Goal: Information Seeking & Learning: Learn about a topic

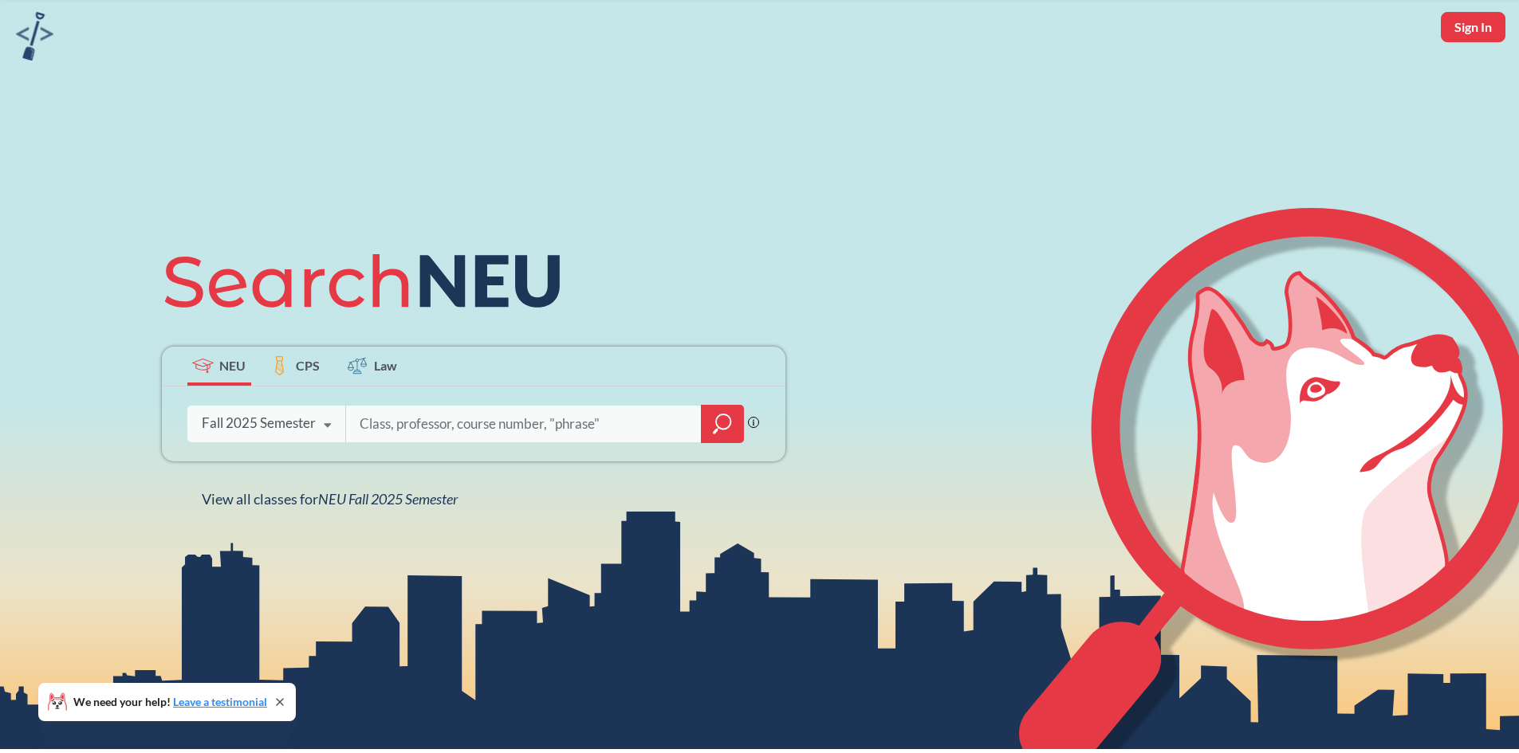
scroll to position [80, 0]
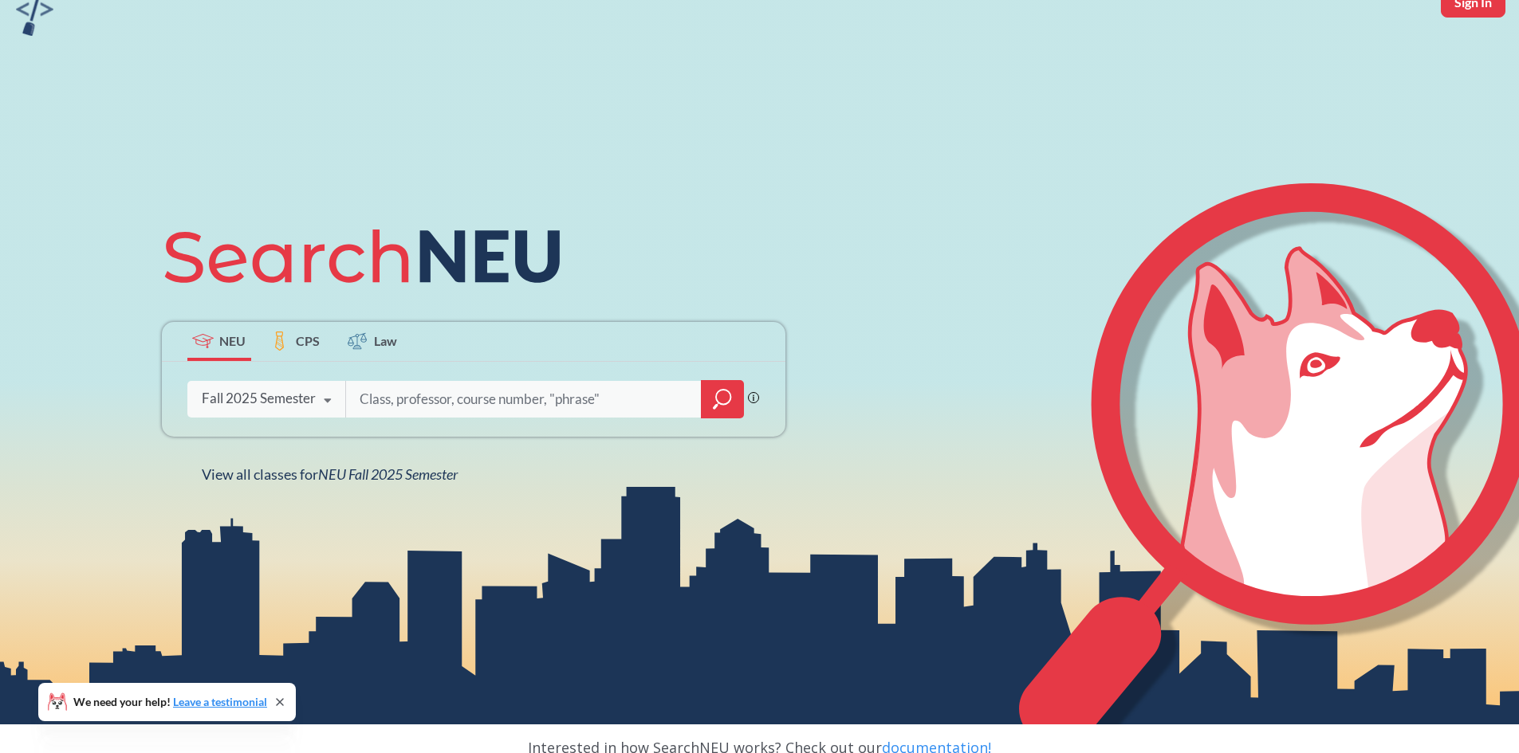
click at [313, 400] on icon at bounding box center [328, 401] width 30 height 45
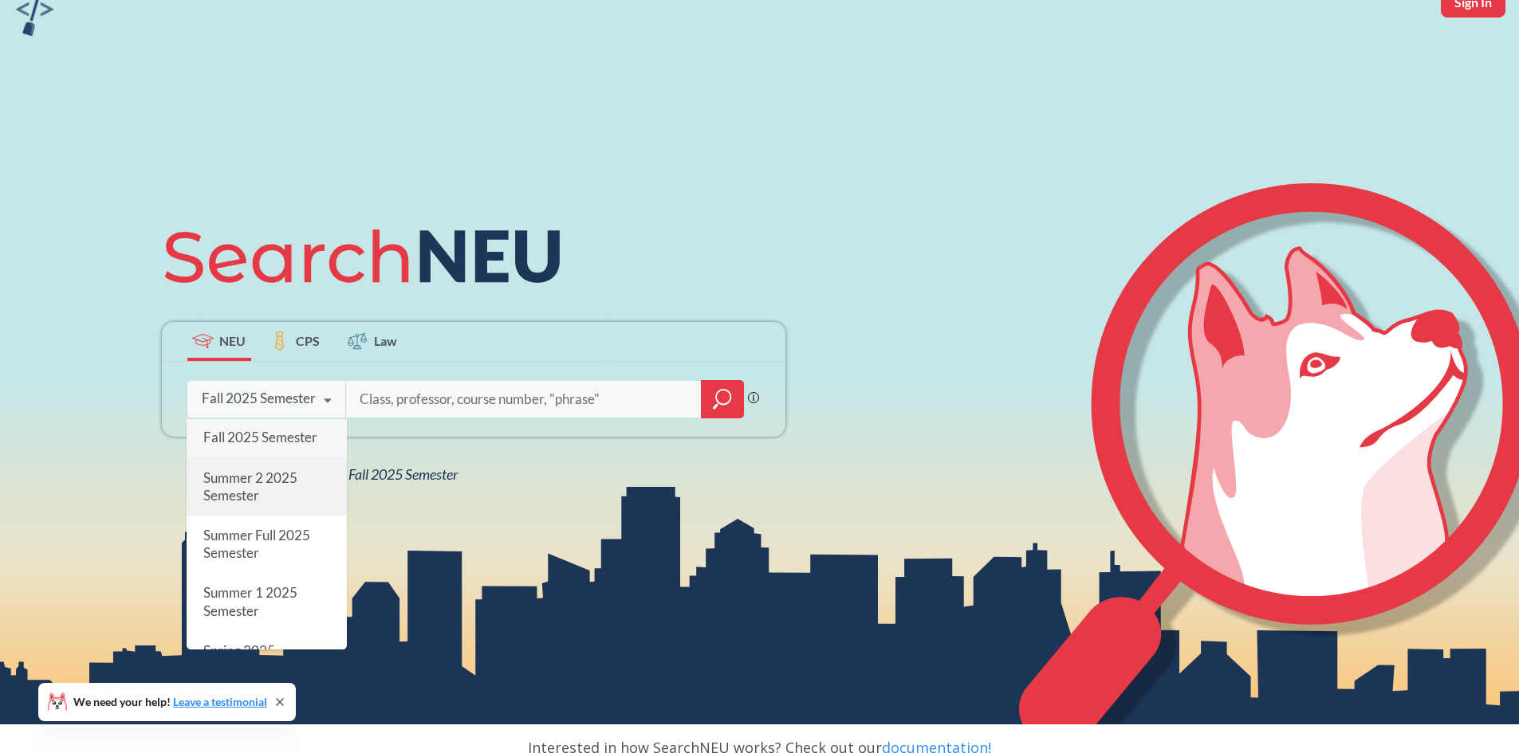
scroll to position [0, 0]
click at [270, 445] on span "Fall 2025 Semester" at bounding box center [260, 439] width 114 height 17
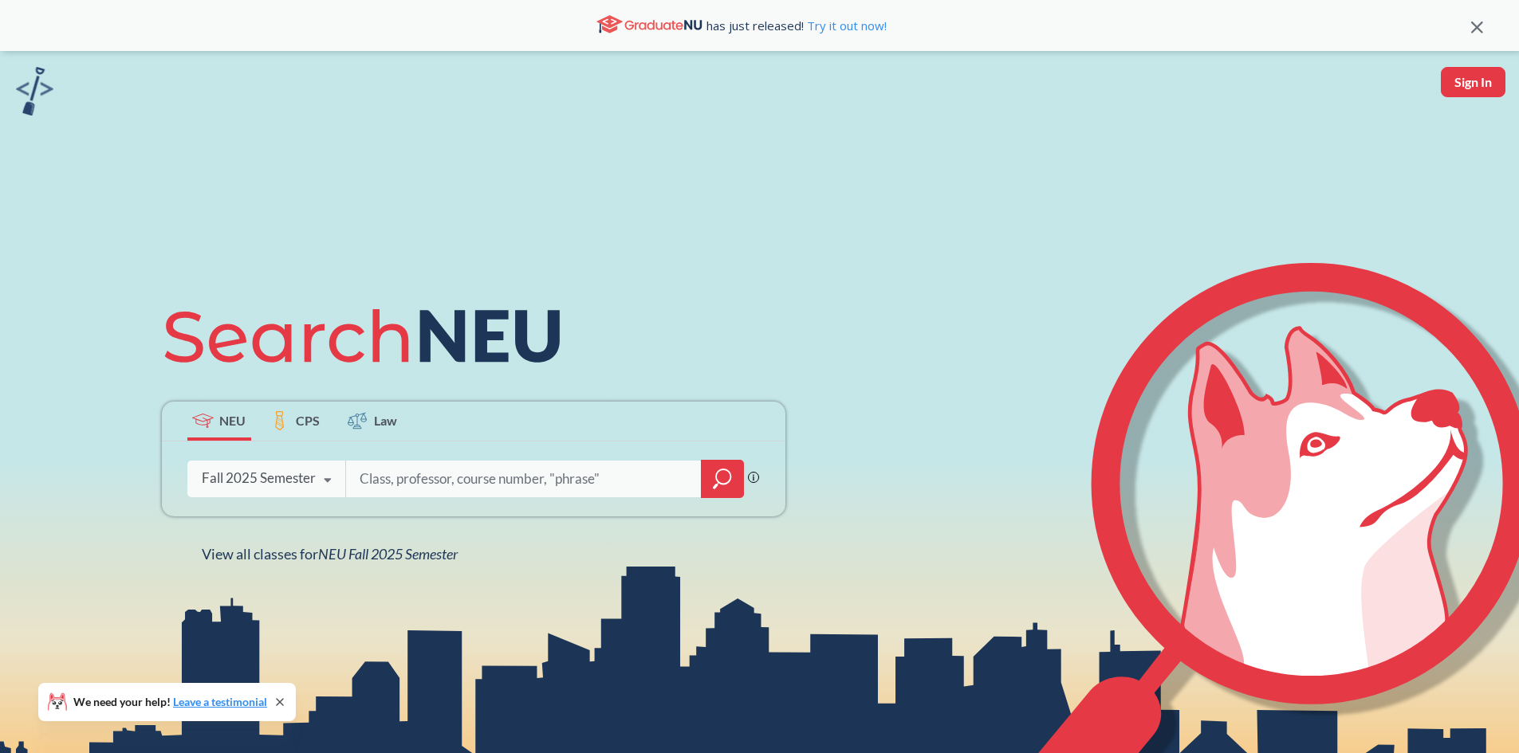
click at [459, 485] on input "search" at bounding box center [524, 478] width 332 height 33
type input "political science"
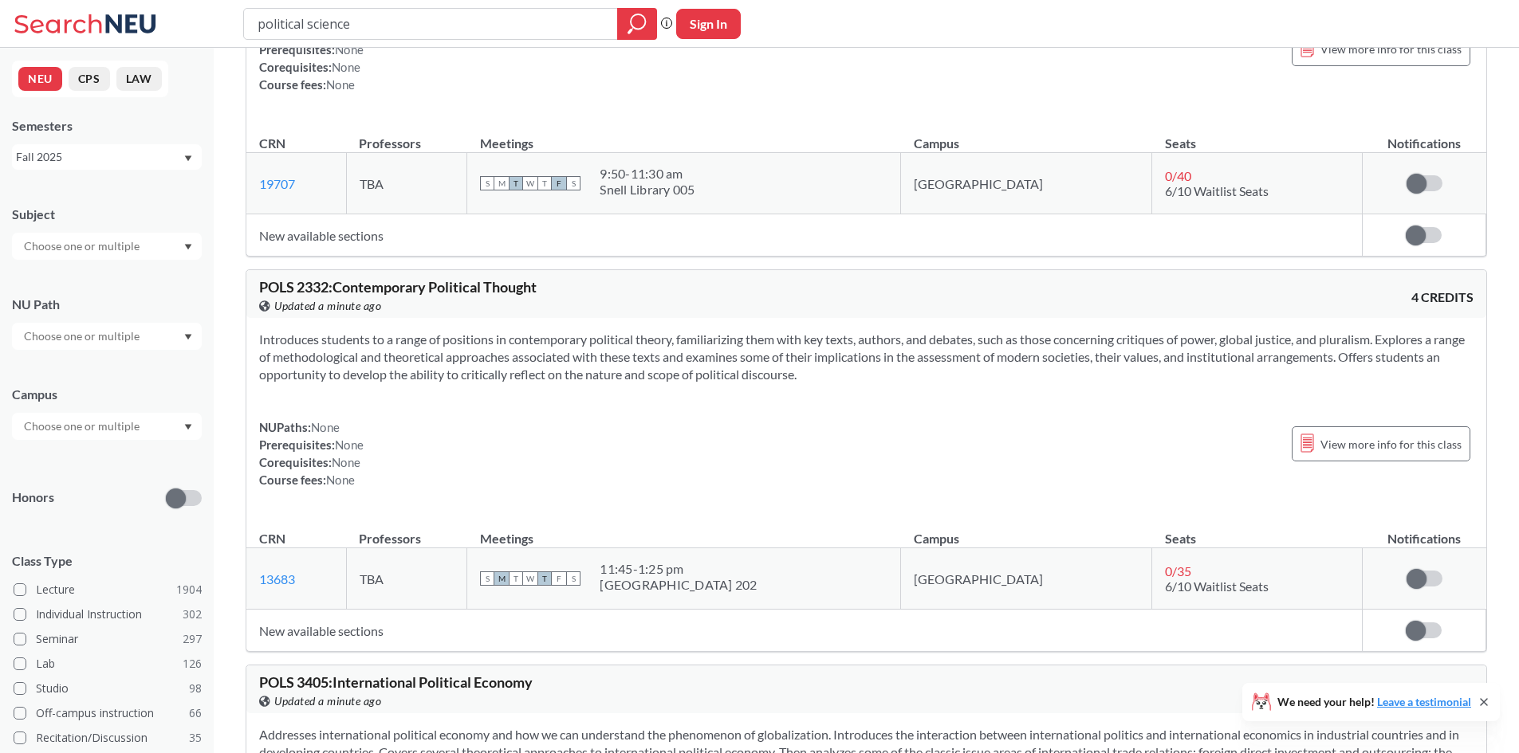
scroll to position [3030, 0]
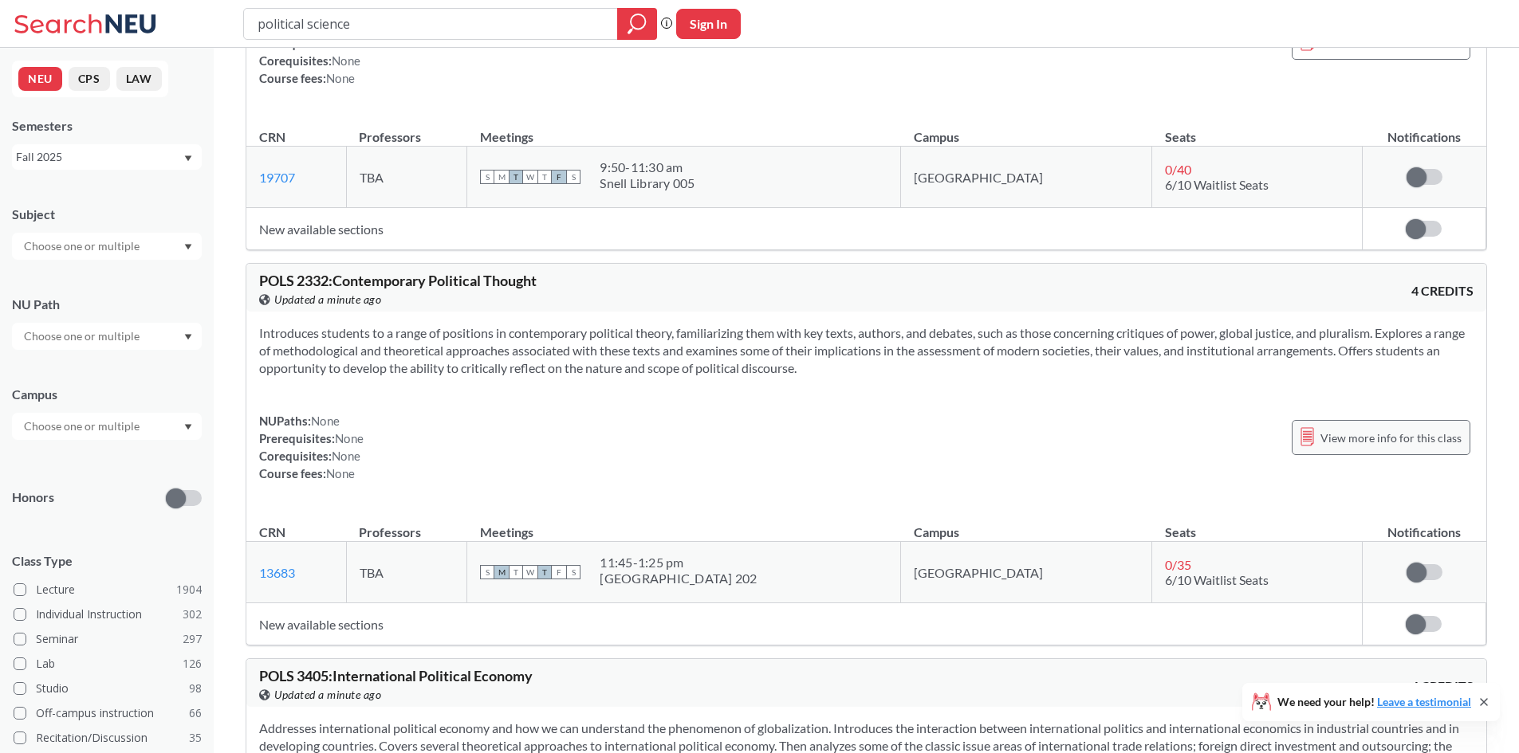
click at [1390, 431] on span "View more info for this class" at bounding box center [1390, 438] width 141 height 20
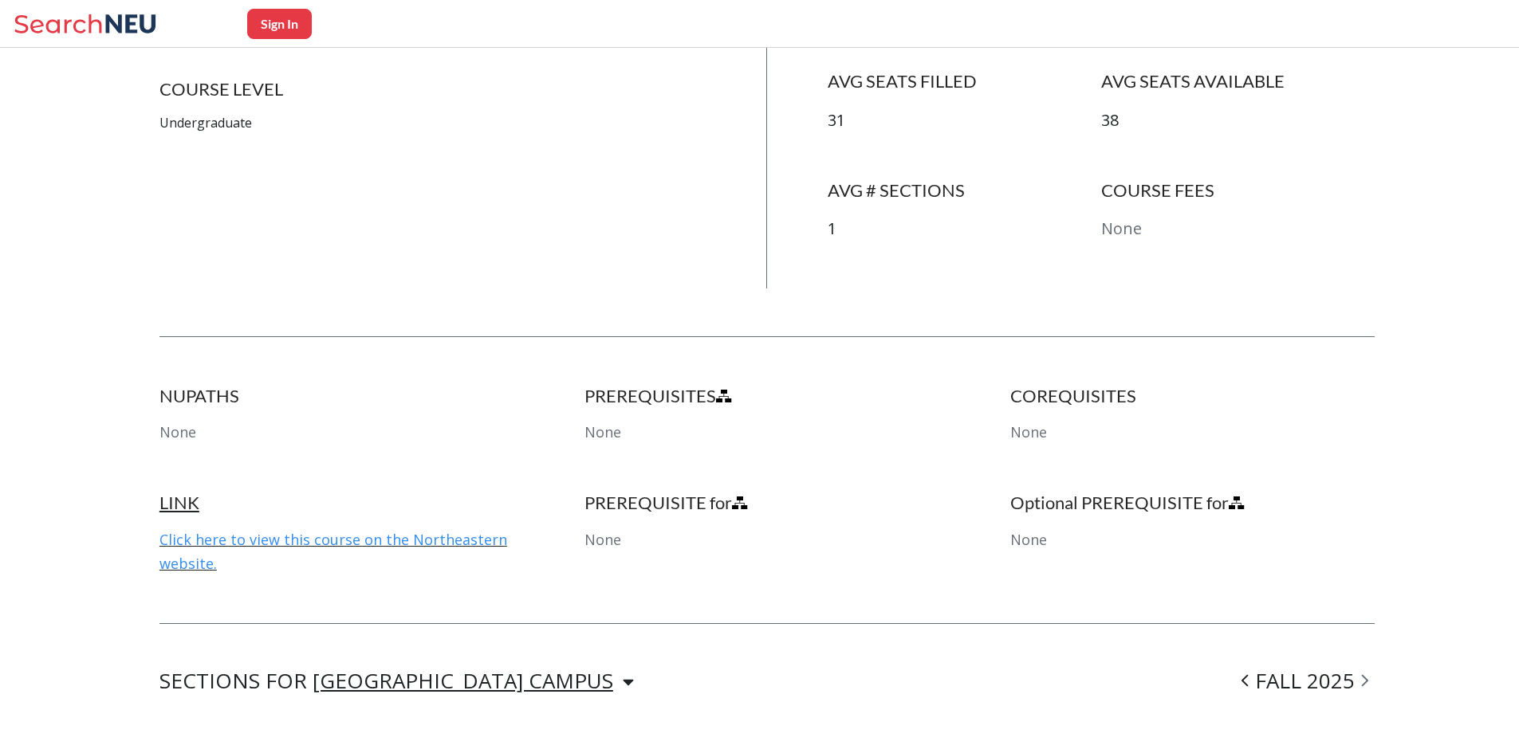
scroll to position [191, 0]
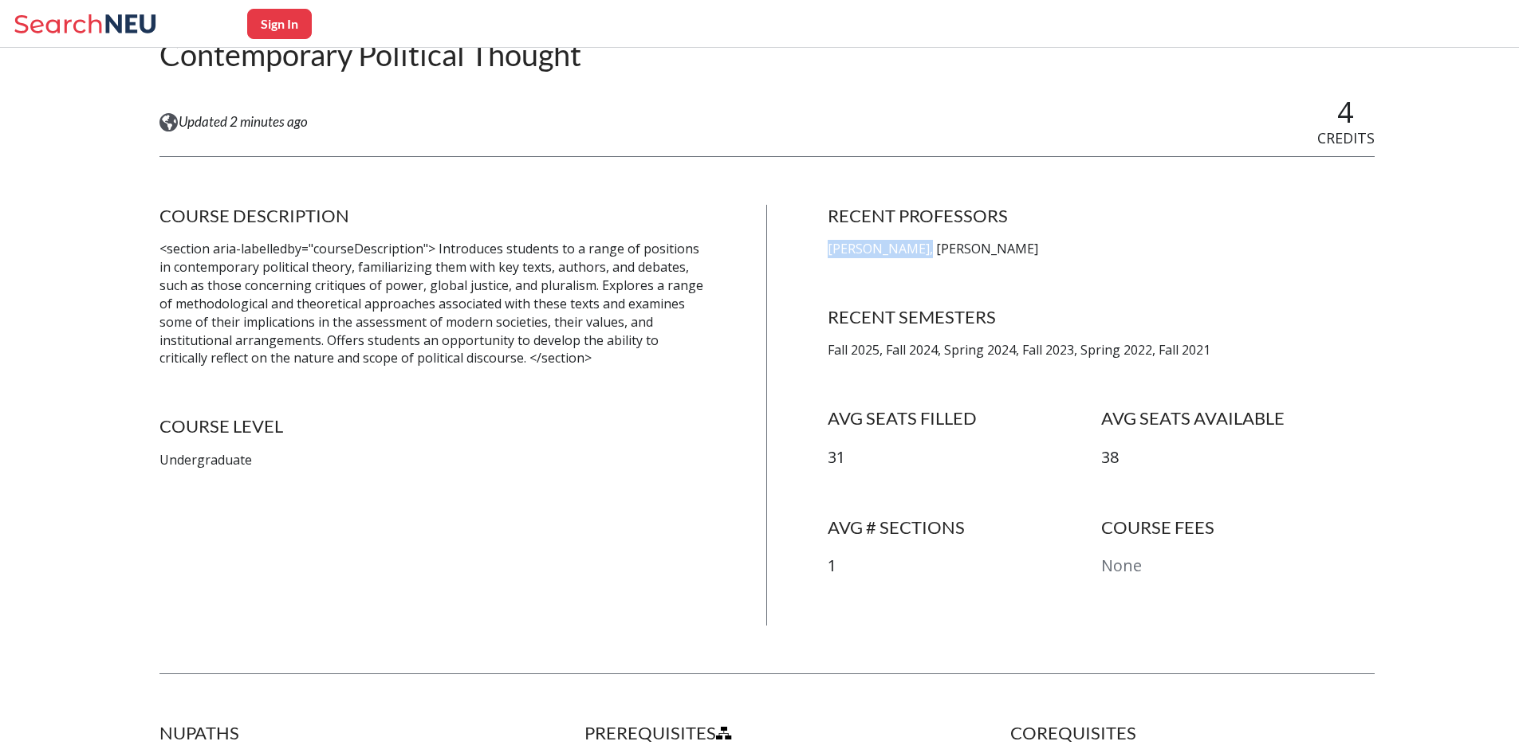
drag, startPoint x: 831, startPoint y: 243, endPoint x: 926, endPoint y: 242, distance: 95.7
click at [926, 242] on div "COURSE DESCRIPTION <section aria-labelledby="courseDescription"> Introduces stu…" at bounding box center [766, 415] width 1215 height 421
copy p "[PERSON_NAME]"
